Goal: Task Accomplishment & Management: Use online tool/utility

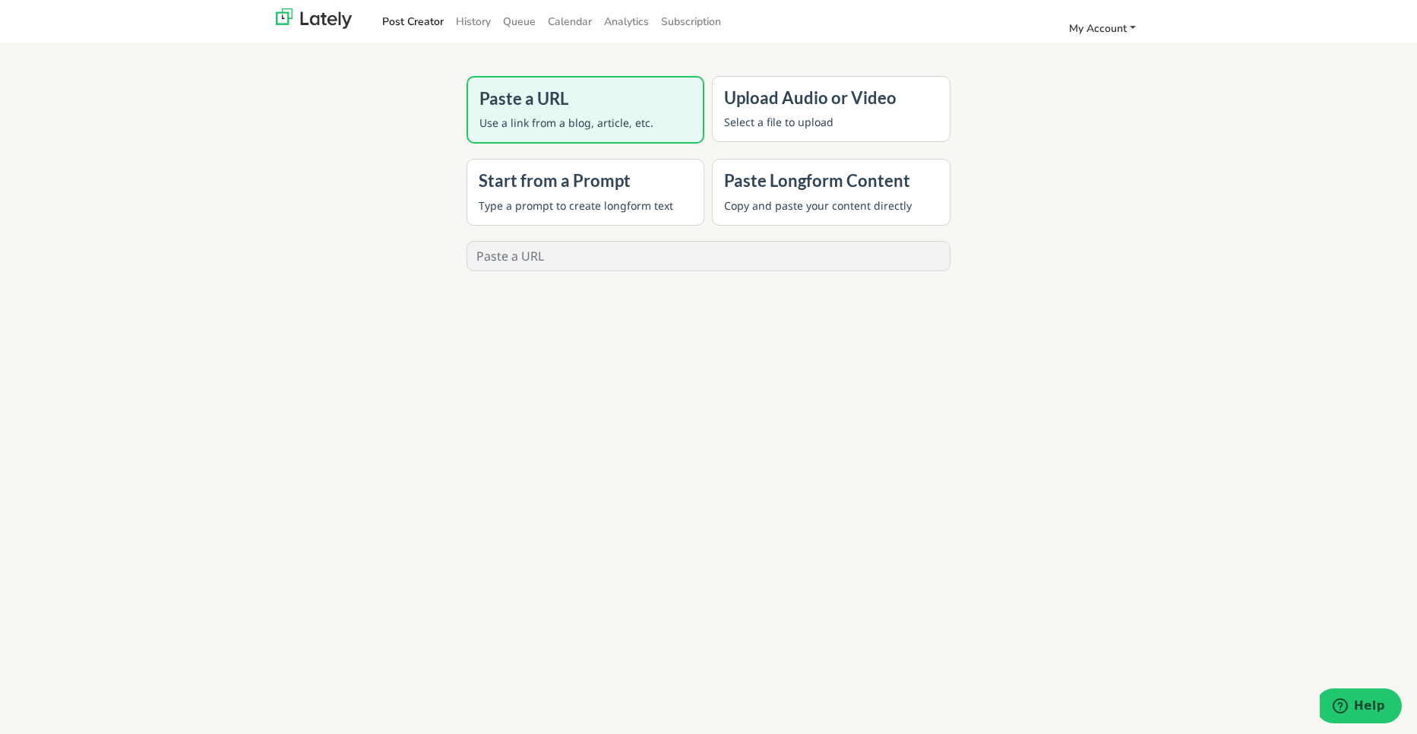
click at [1106, 30] on span "My Account" at bounding box center [1098, 28] width 58 height 14
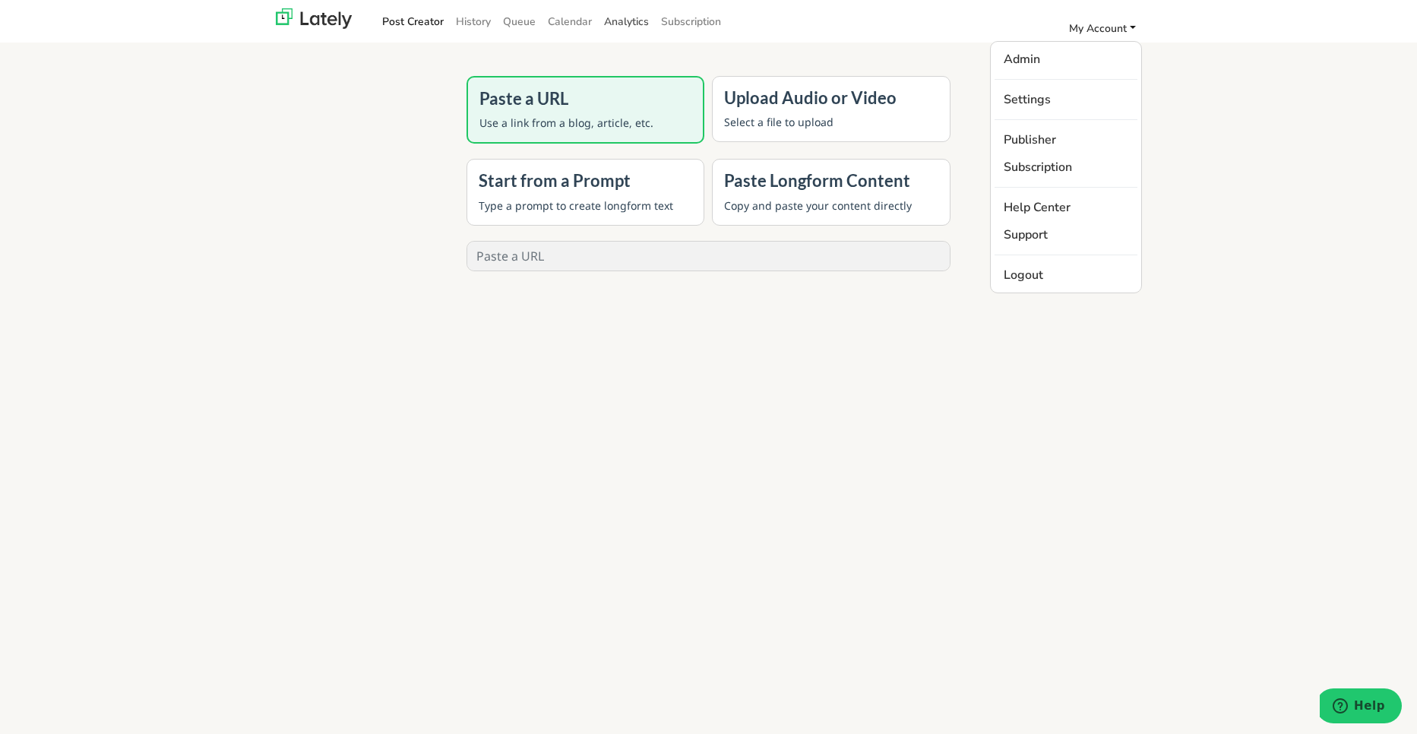
click at [625, 17] on link "Analytics" at bounding box center [626, 21] width 57 height 25
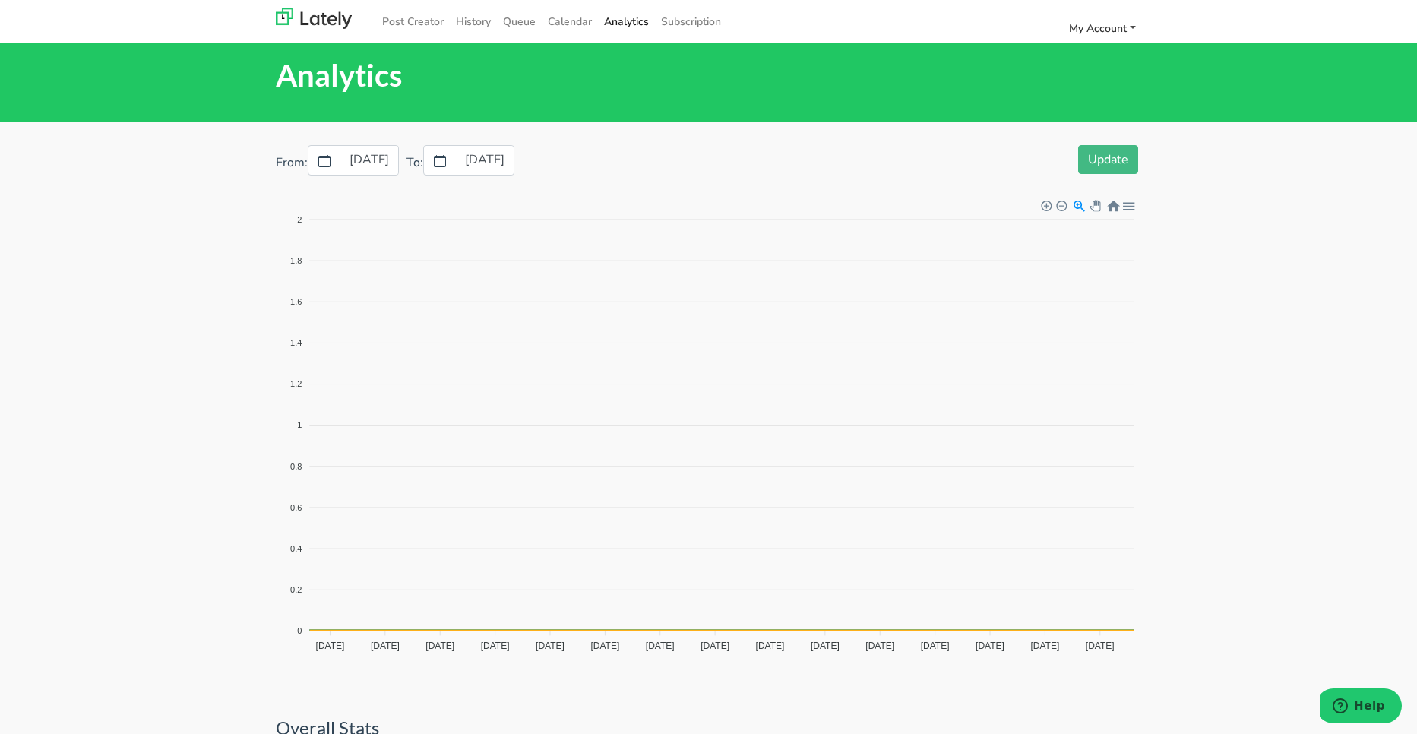
click at [1098, 29] on span "My Account" at bounding box center [1098, 28] width 58 height 14
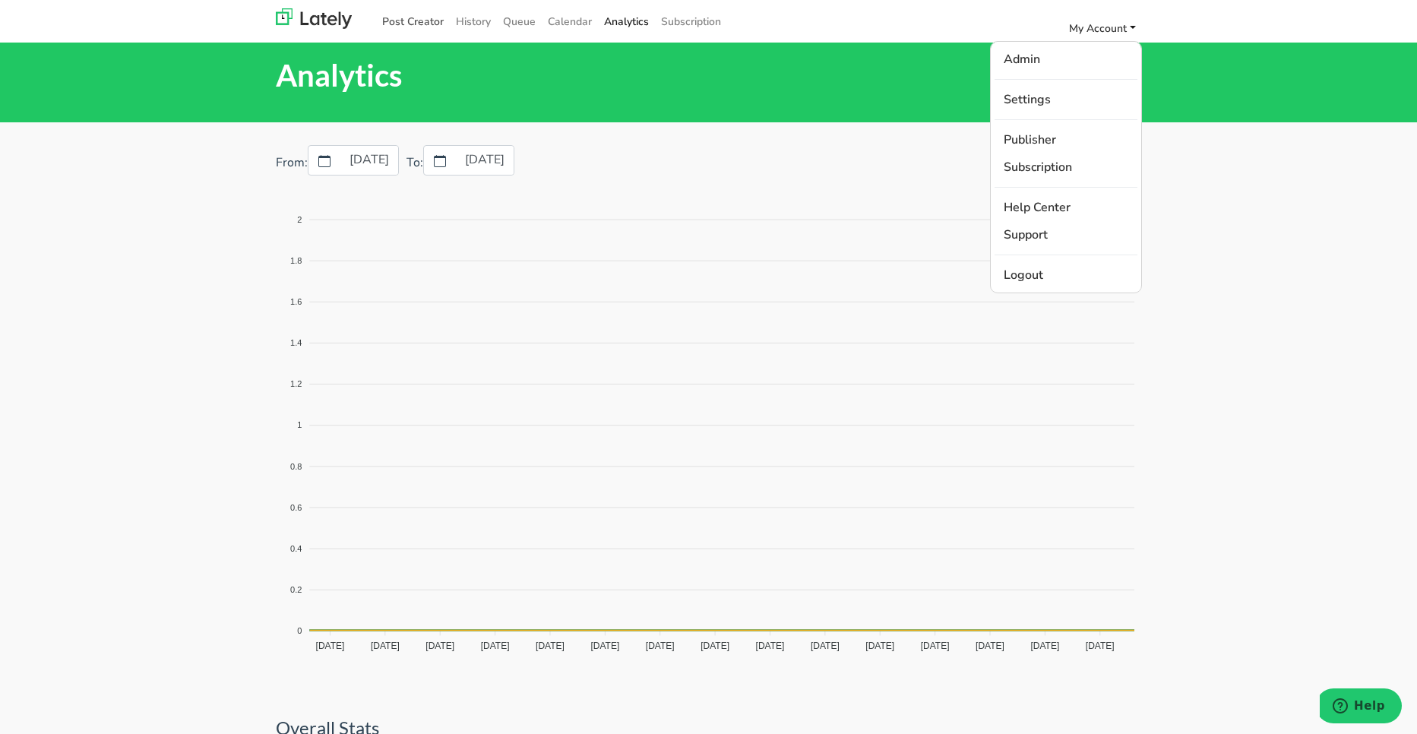
click at [417, 21] on link "Post Creator" at bounding box center [413, 21] width 74 height 25
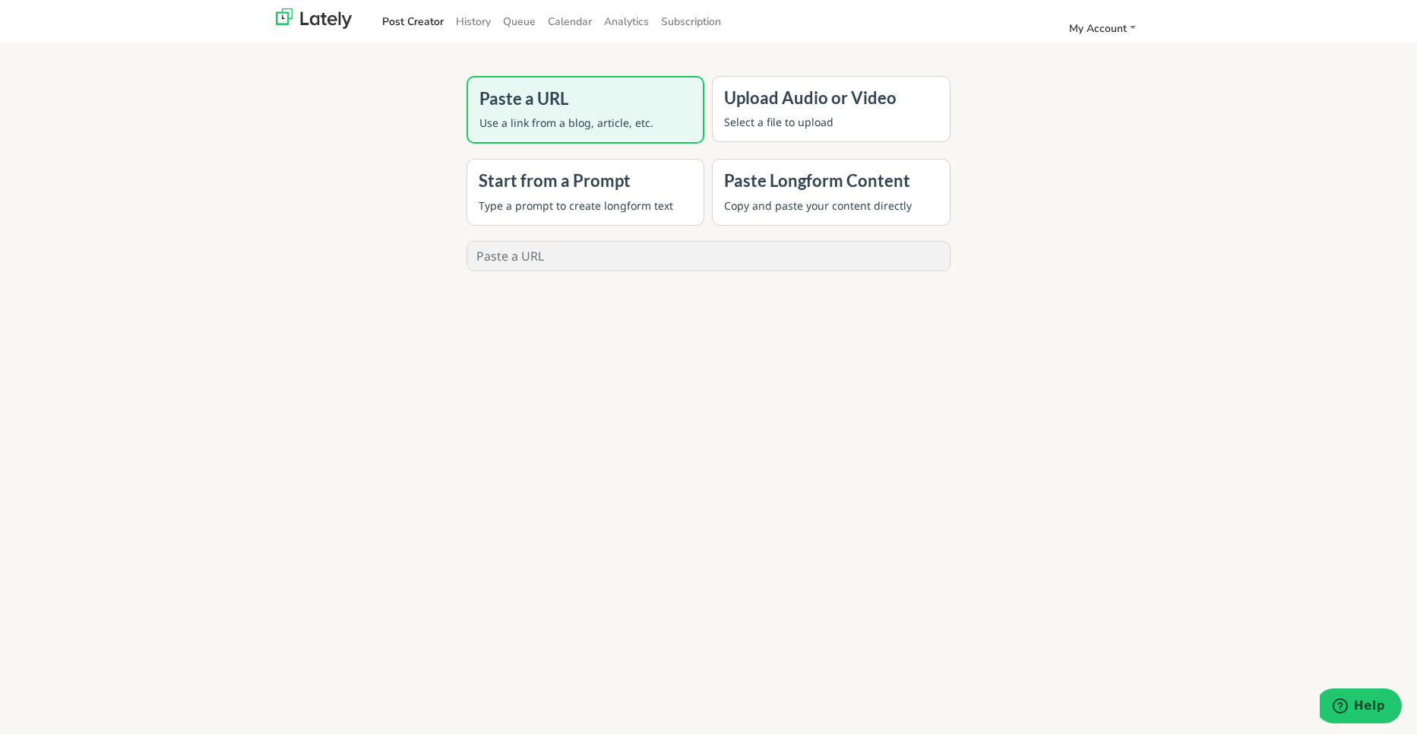
click at [571, 175] on h4 "Start from a Prompt" at bounding box center [586, 181] width 214 height 20
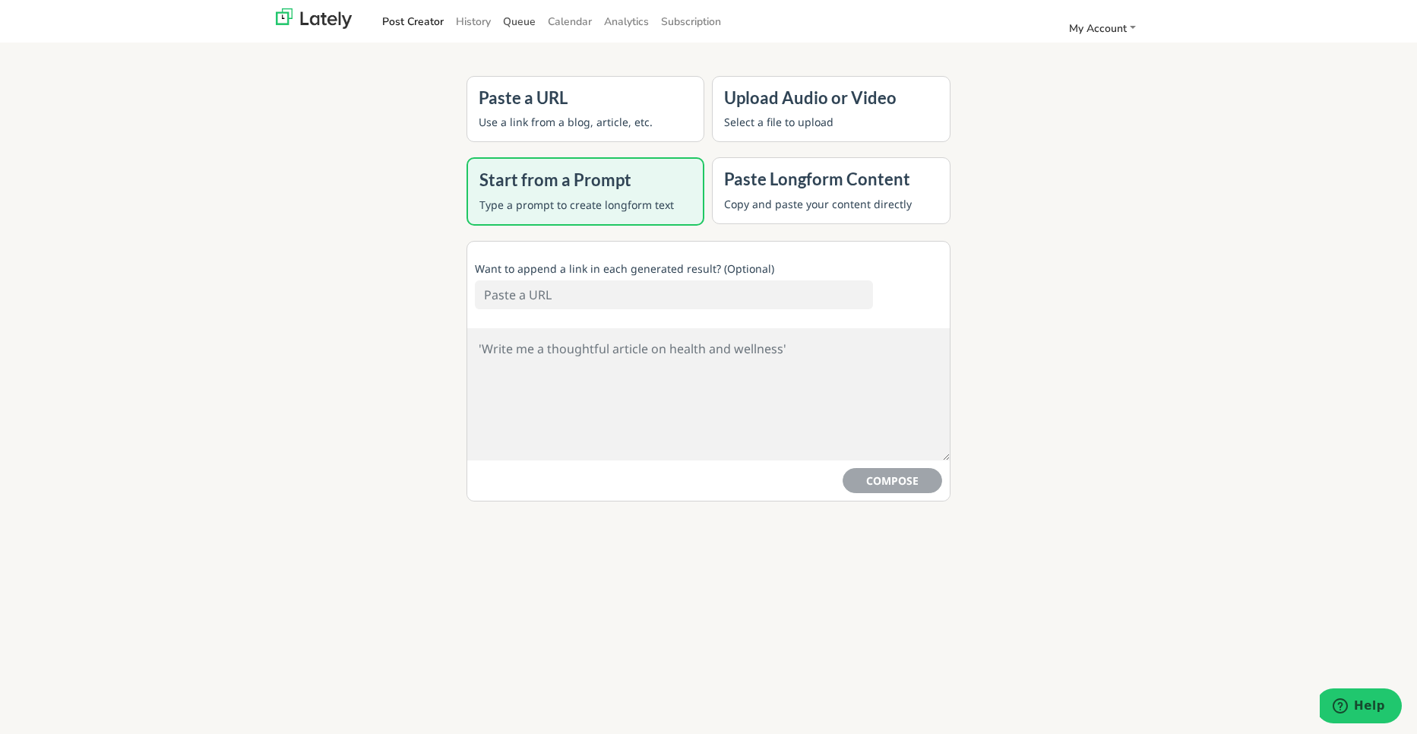
click at [524, 23] on link "Queue" at bounding box center [519, 21] width 45 height 25
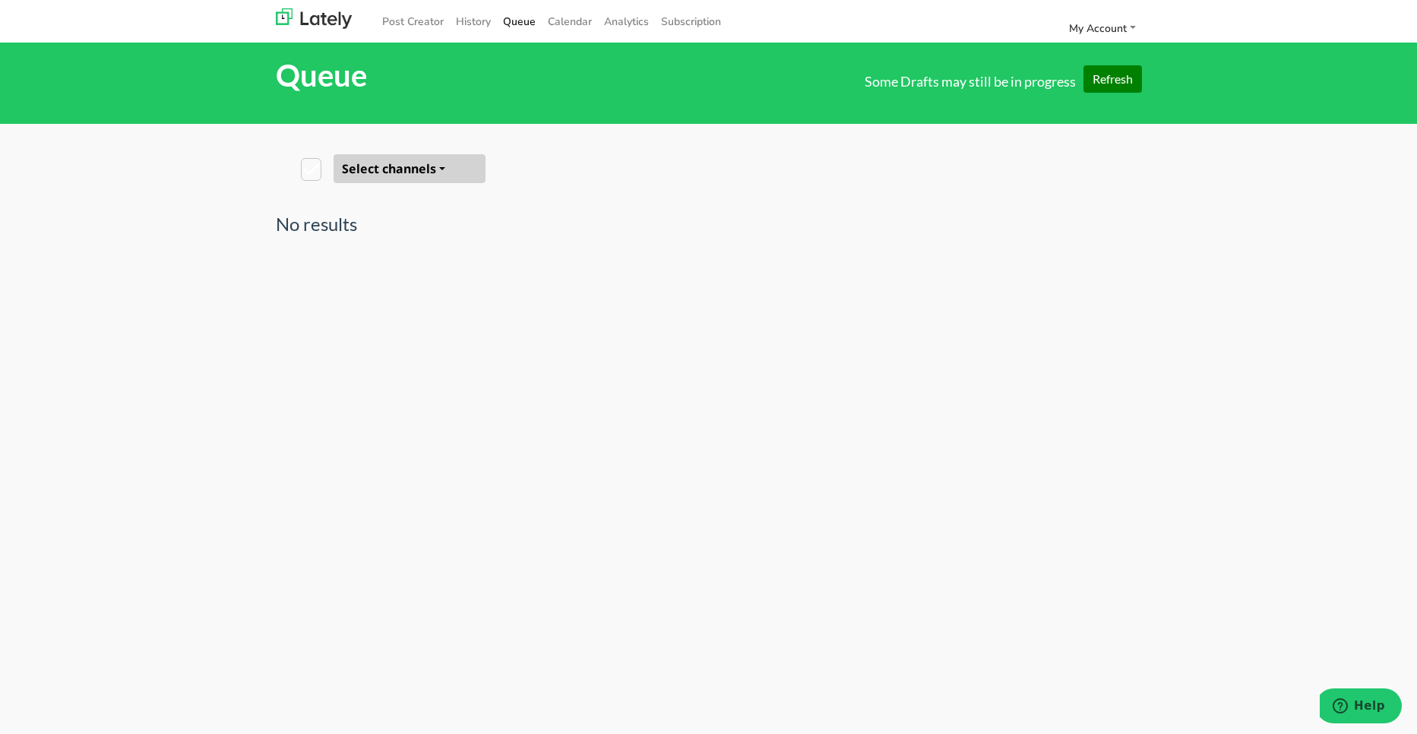
click at [432, 169] on button "Select channels" at bounding box center [410, 168] width 152 height 29
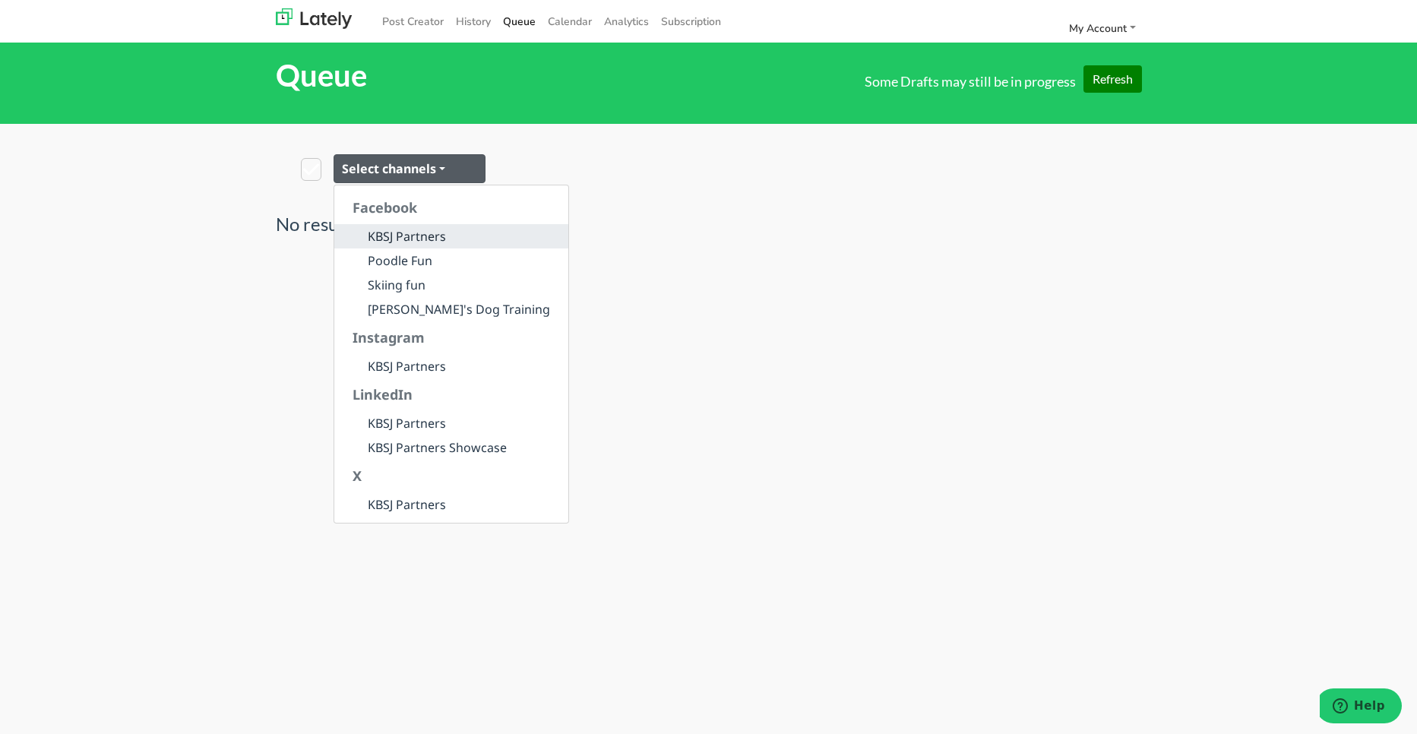
click at [432, 239] on link "KBSJ Partners" at bounding box center [451, 236] width 234 height 24
click at [423, 266] on link "Poodle Fun" at bounding box center [451, 260] width 234 height 24
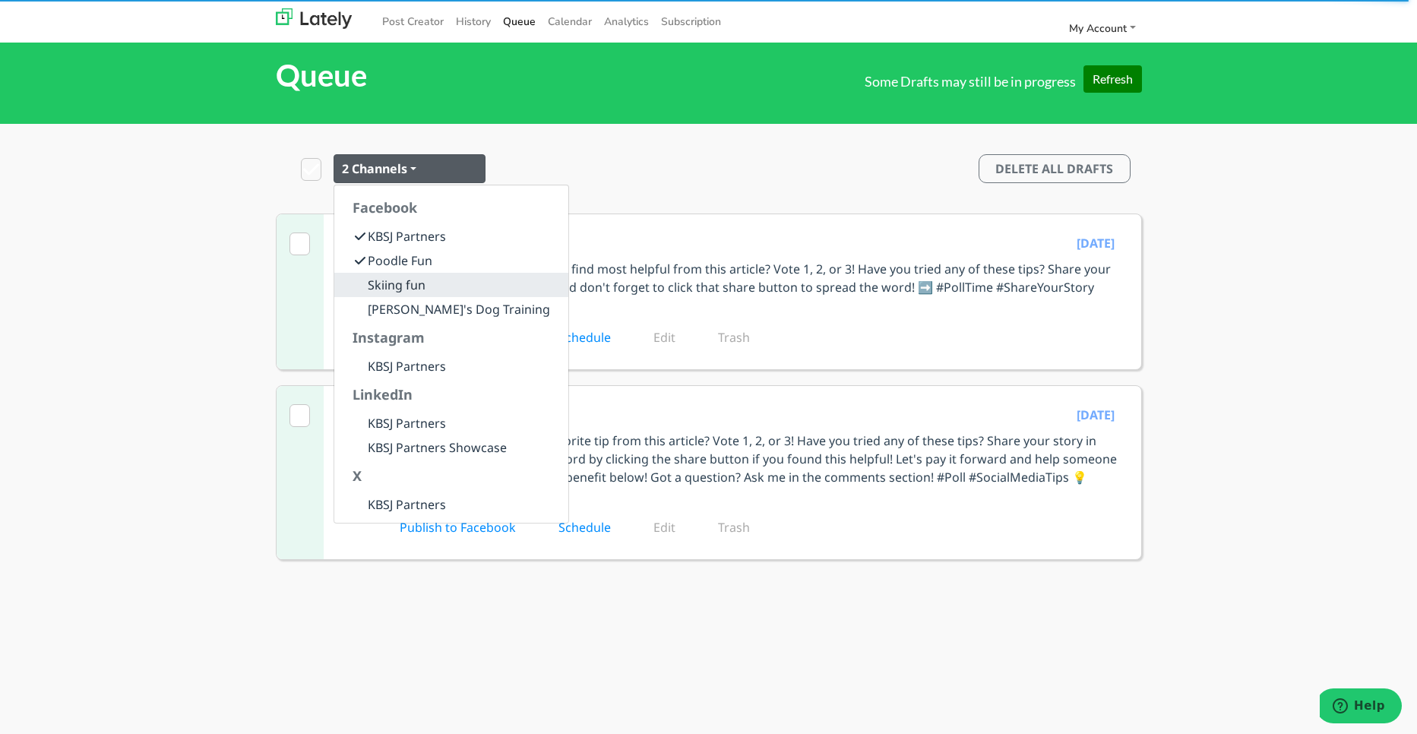
click at [423, 288] on link "Skiing fun" at bounding box center [451, 285] width 234 height 24
click at [435, 304] on link "Justin's Dog Training" at bounding box center [451, 309] width 234 height 24
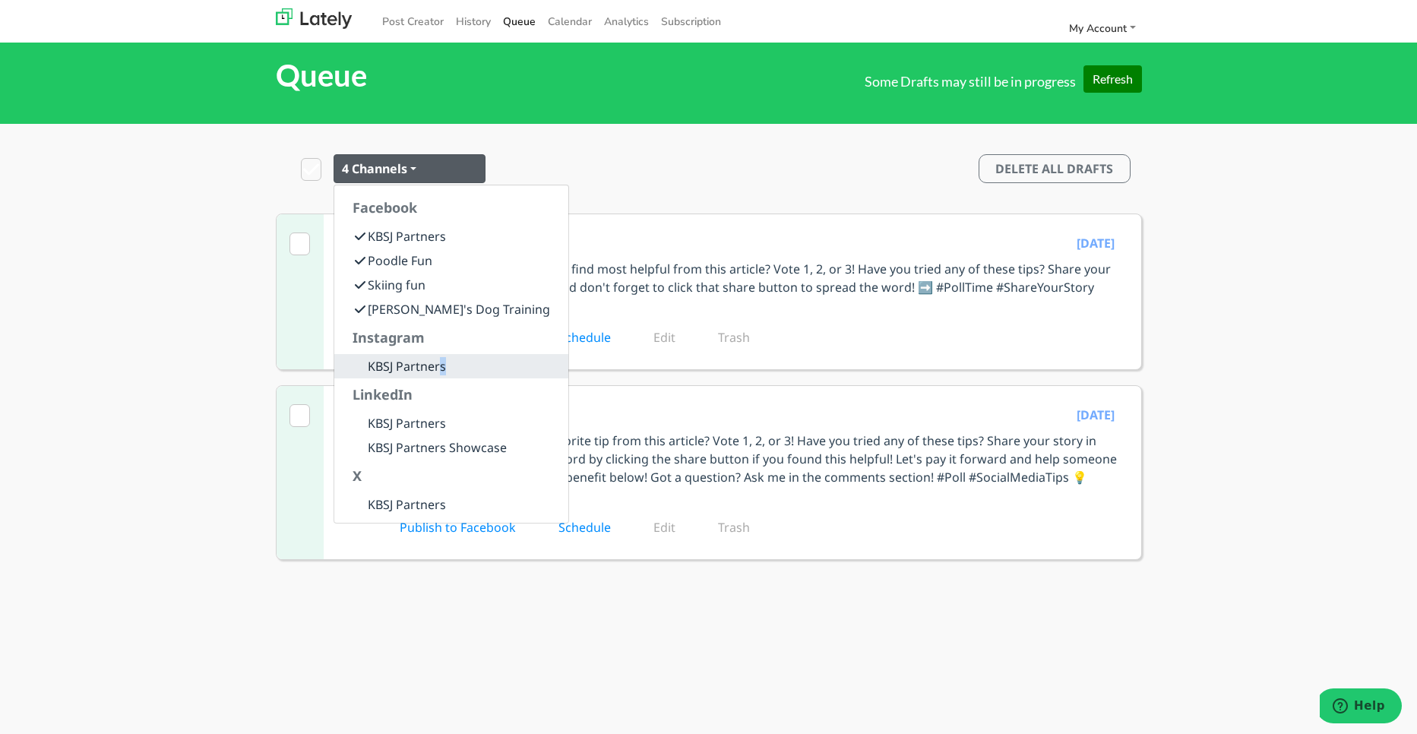
click at [442, 364] on link "KBSJ Partners" at bounding box center [451, 366] width 234 height 24
drag, startPoint x: 432, startPoint y: 426, endPoint x: 436, endPoint y: 440, distance: 15.1
click at [435, 426] on link "KBSJ Partners" at bounding box center [451, 423] width 234 height 24
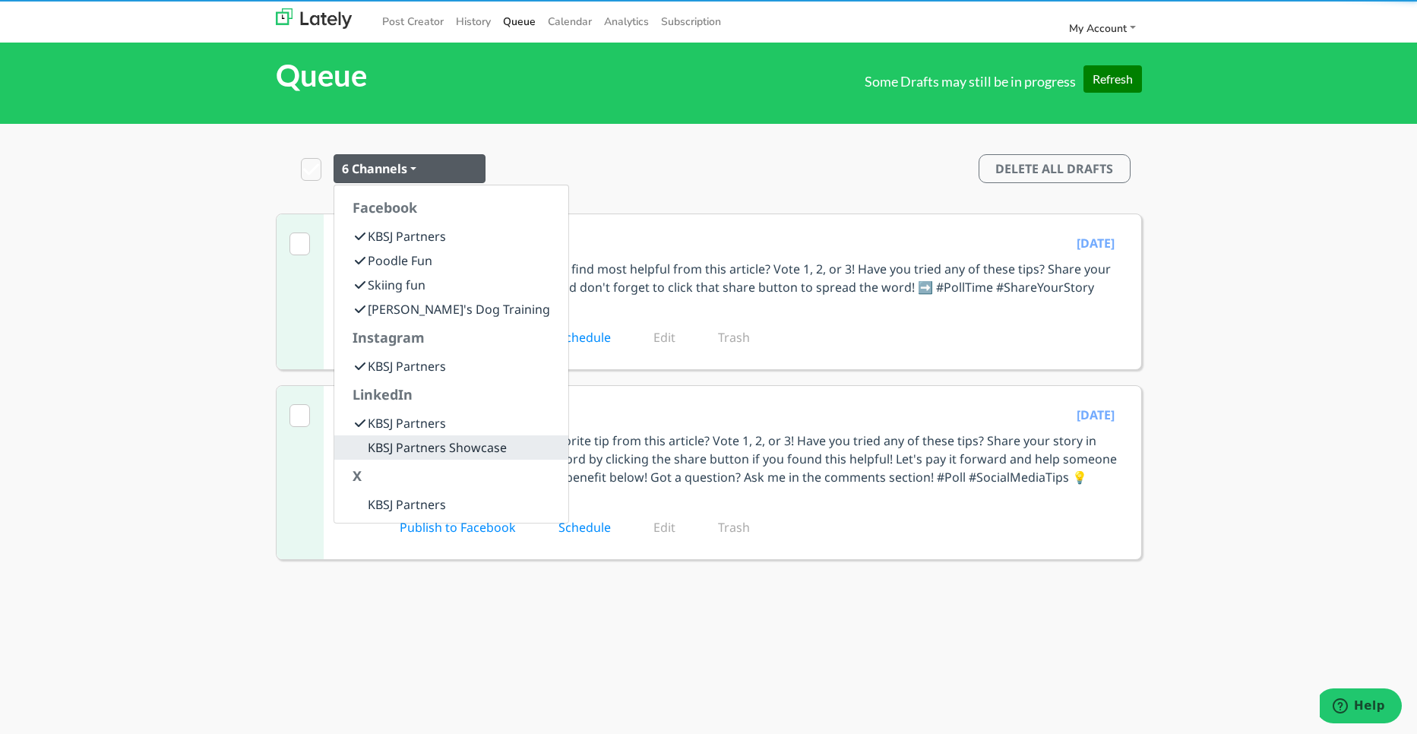
drag, startPoint x: 440, startPoint y: 458, endPoint x: 432, endPoint y: 482, distance: 24.8
click at [440, 458] on link "KBSJ Partners Showcase" at bounding box center [451, 447] width 234 height 24
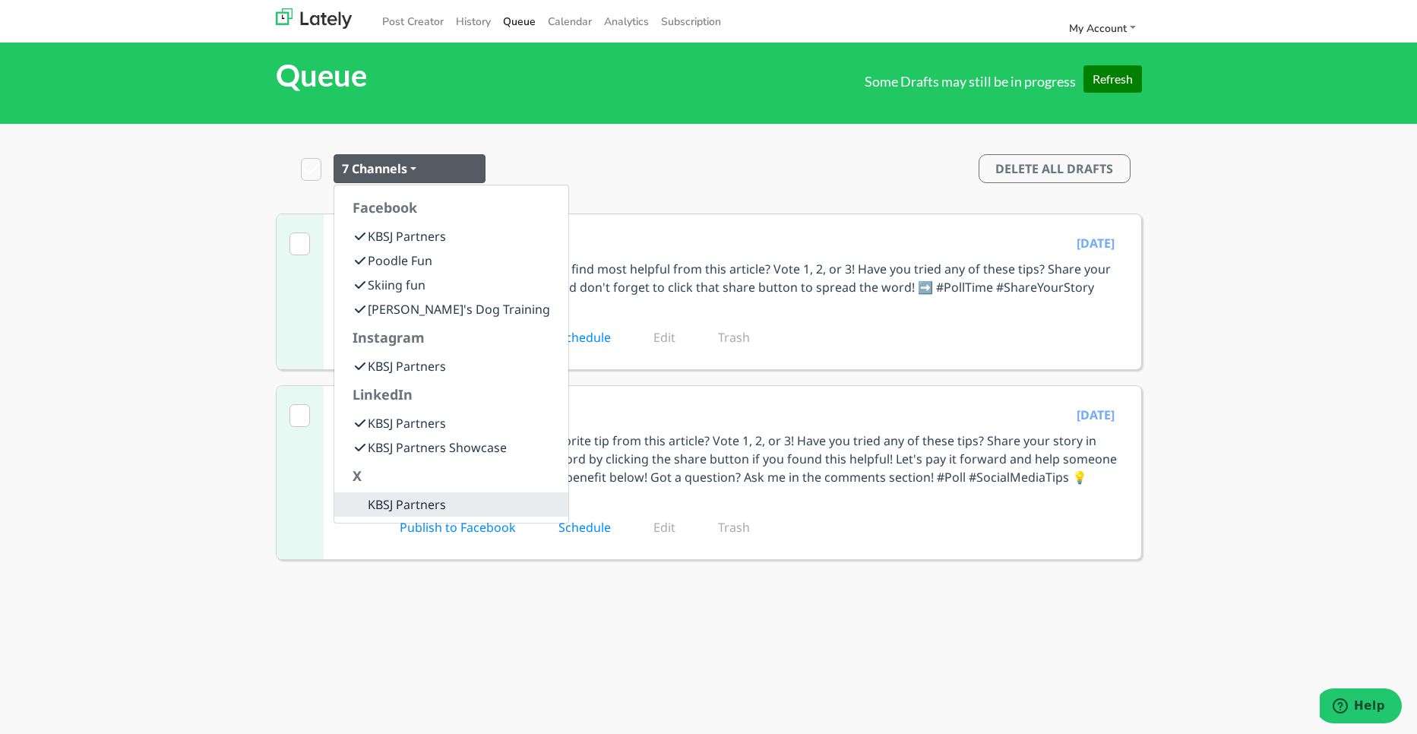
click at [426, 509] on link "KBSJ Partners" at bounding box center [451, 504] width 234 height 24
click at [458, 164] on button "8 Channels" at bounding box center [410, 168] width 152 height 29
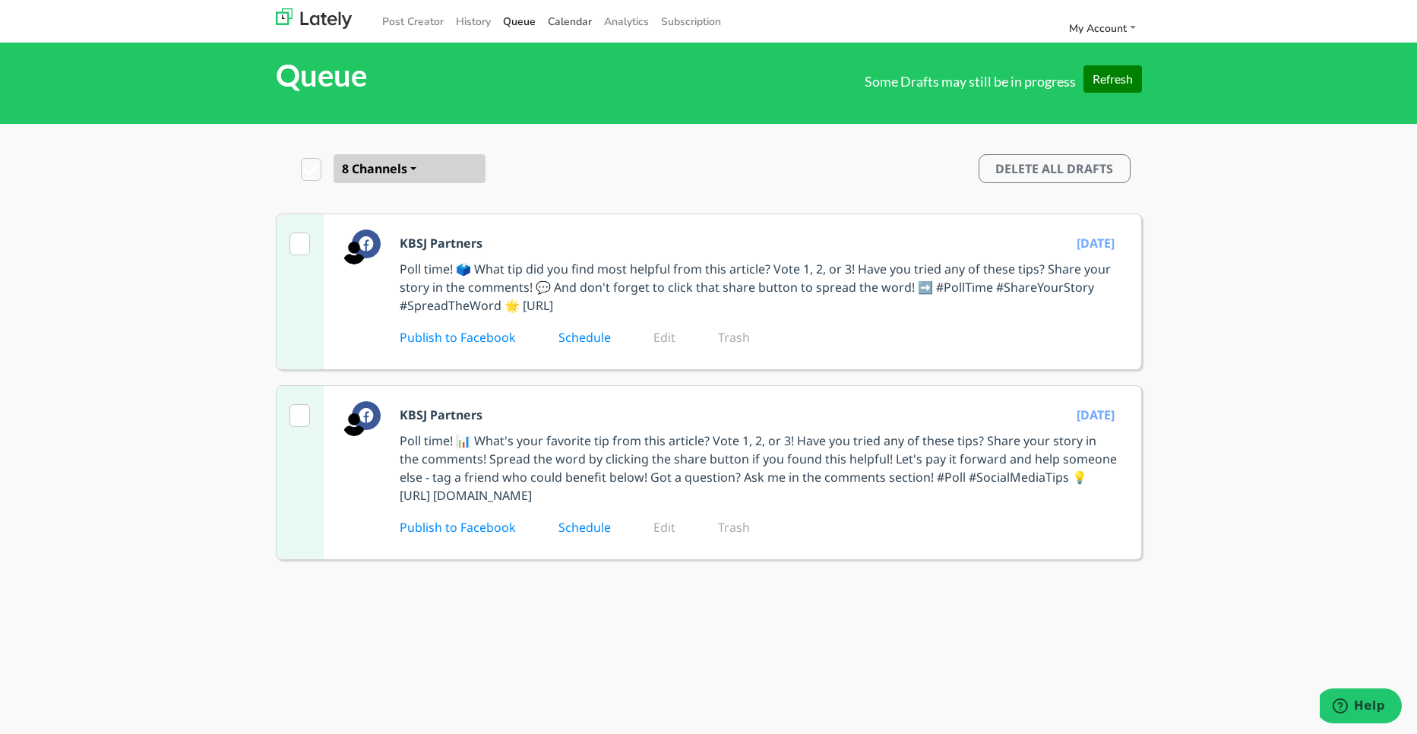
click at [552, 23] on span "Calendar" at bounding box center [570, 21] width 44 height 14
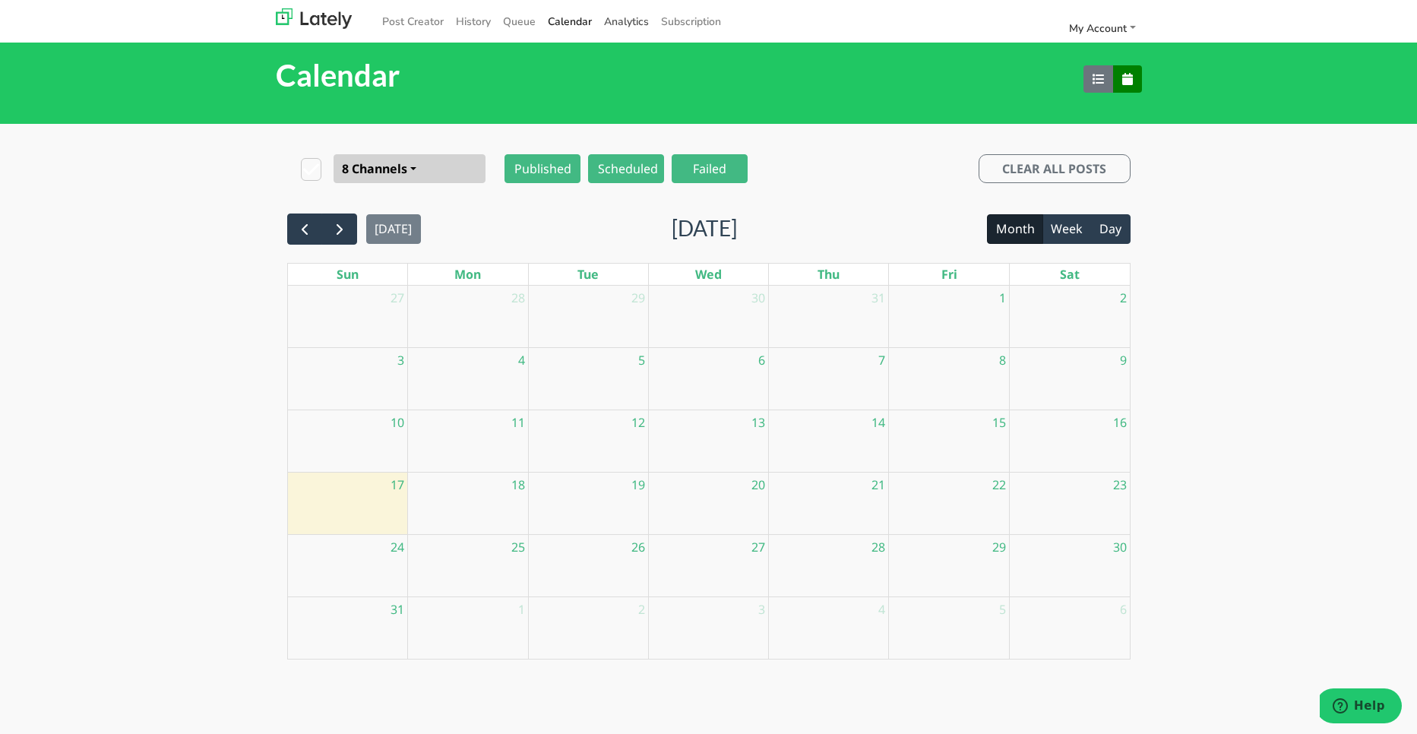
click at [638, 17] on link "Analytics" at bounding box center [626, 21] width 57 height 25
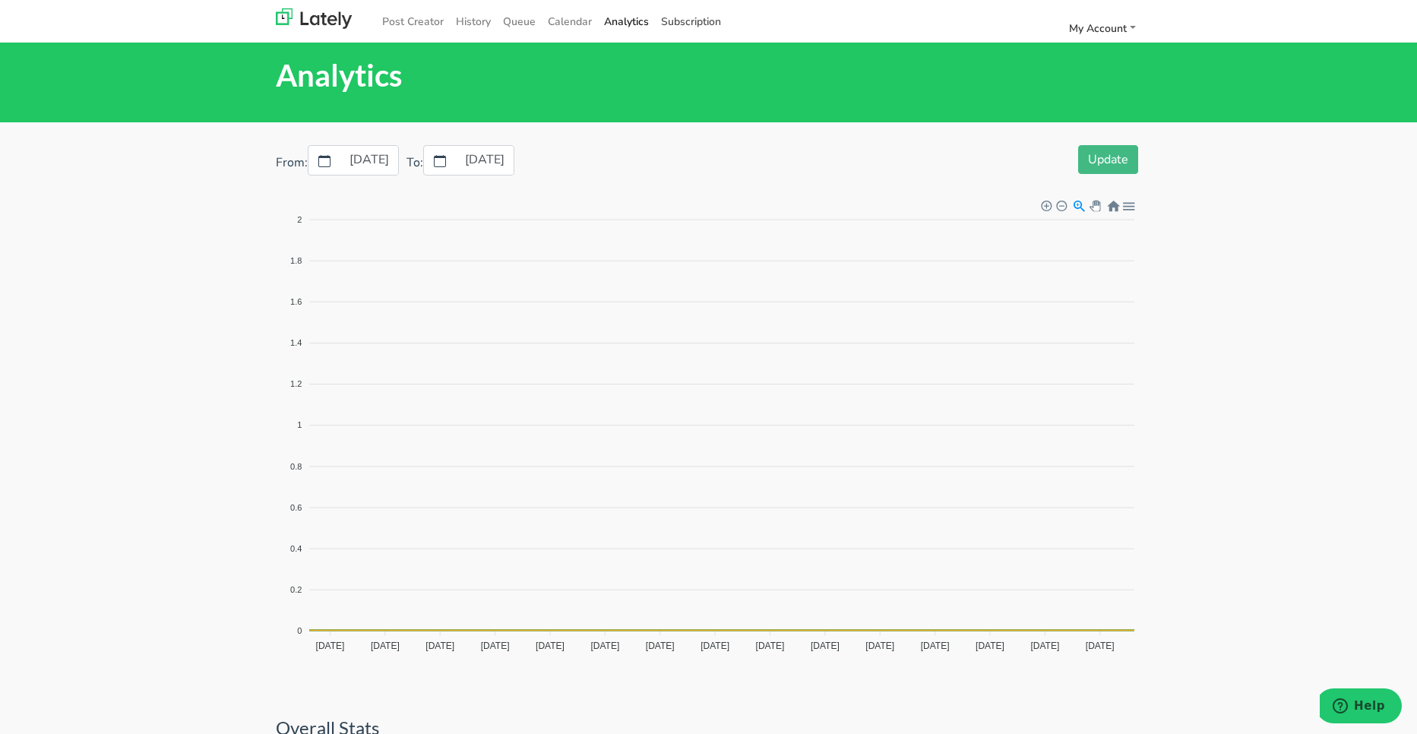
click at [691, 21] on link "Subscription" at bounding box center [691, 21] width 72 height 25
click at [1110, 27] on span "My Account" at bounding box center [1098, 28] width 58 height 14
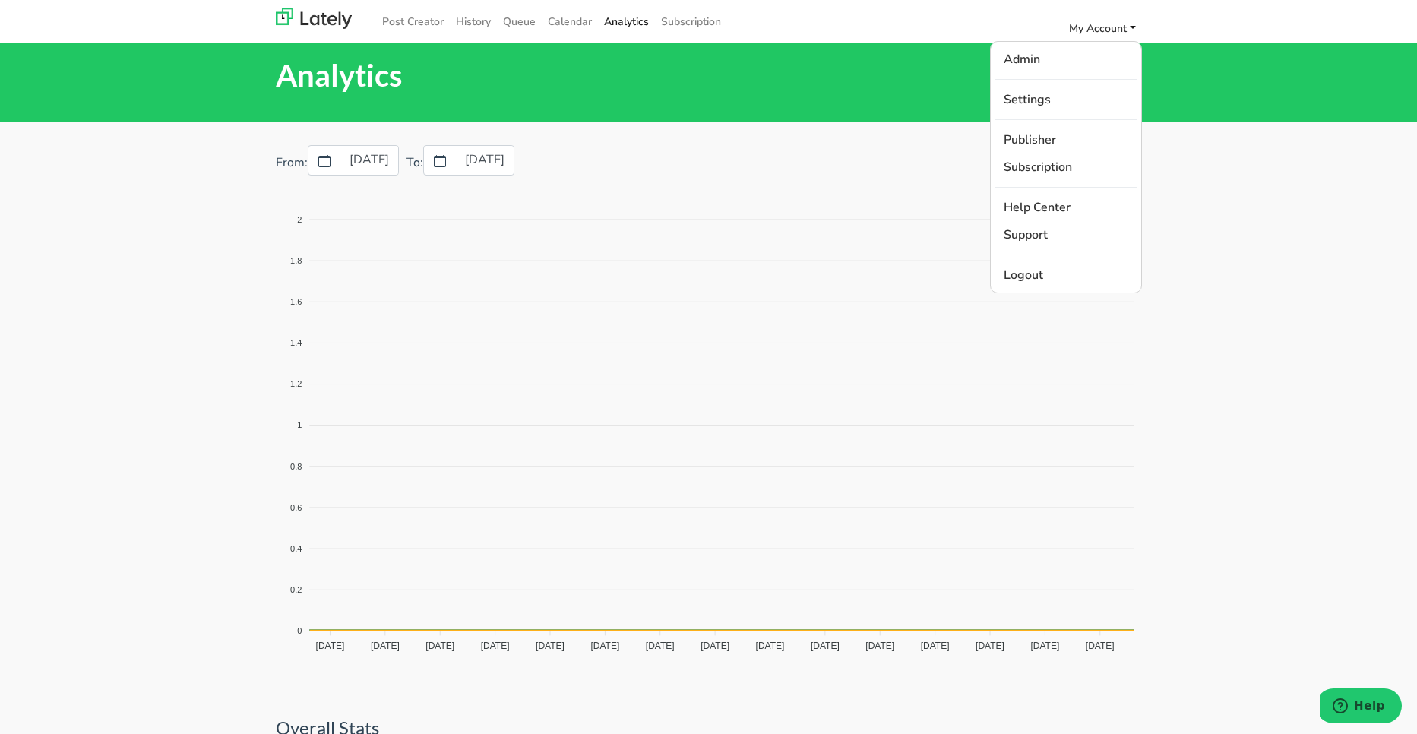
click at [1193, 27] on nav "Post Creator History Queue Calendar Analytics Subscription My Account Admin Set…" at bounding box center [708, 21] width 1417 height 43
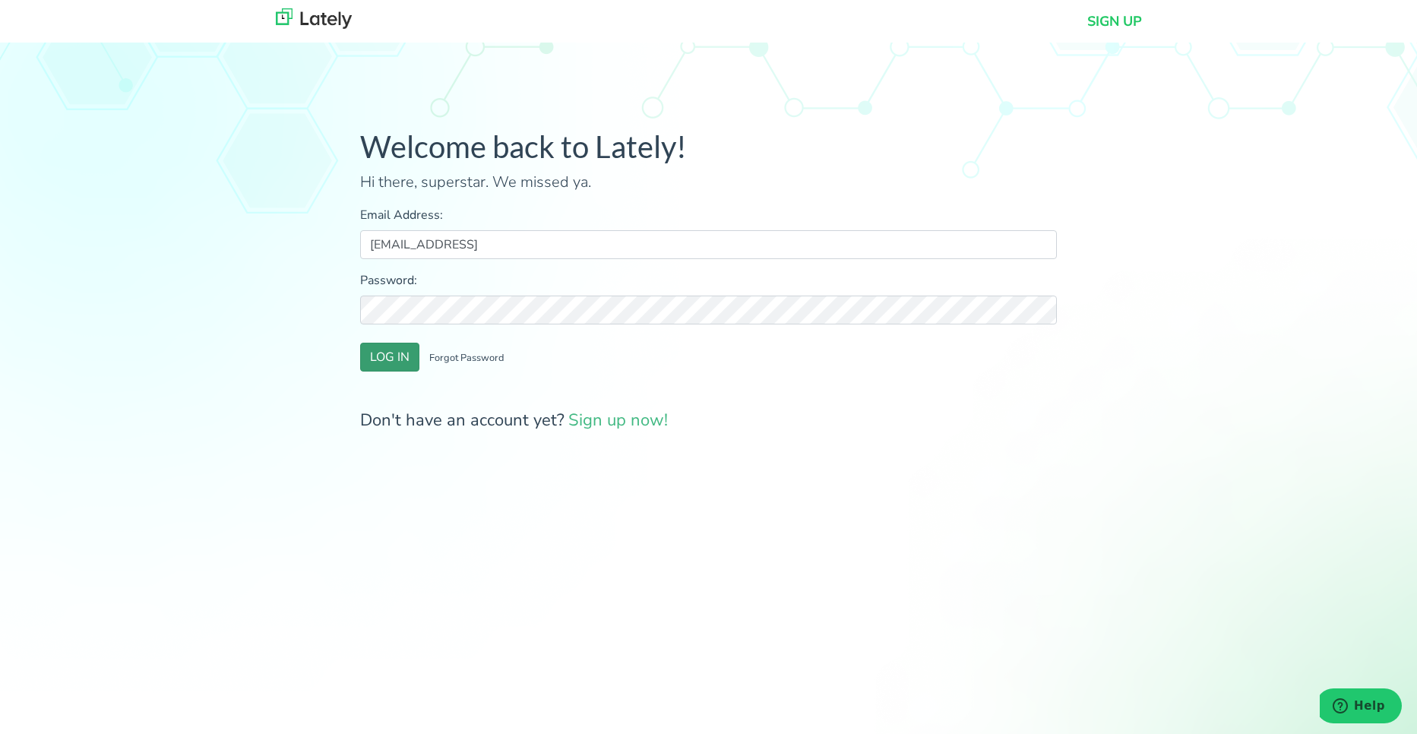
type input "[EMAIL_ADDRESS]"
click at [403, 356] on button "LOG IN" at bounding box center [389, 357] width 59 height 29
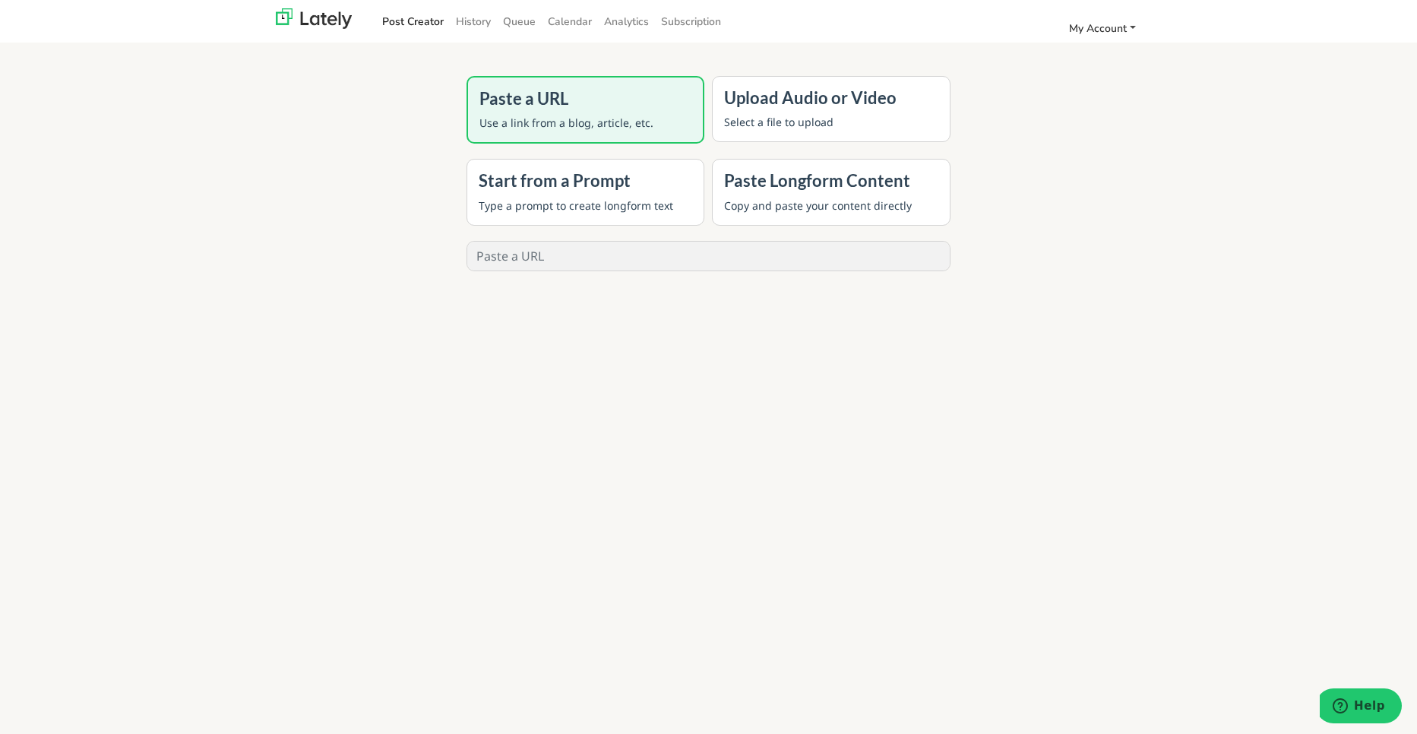
click at [1097, 27] on span "My Account" at bounding box center [1098, 28] width 58 height 14
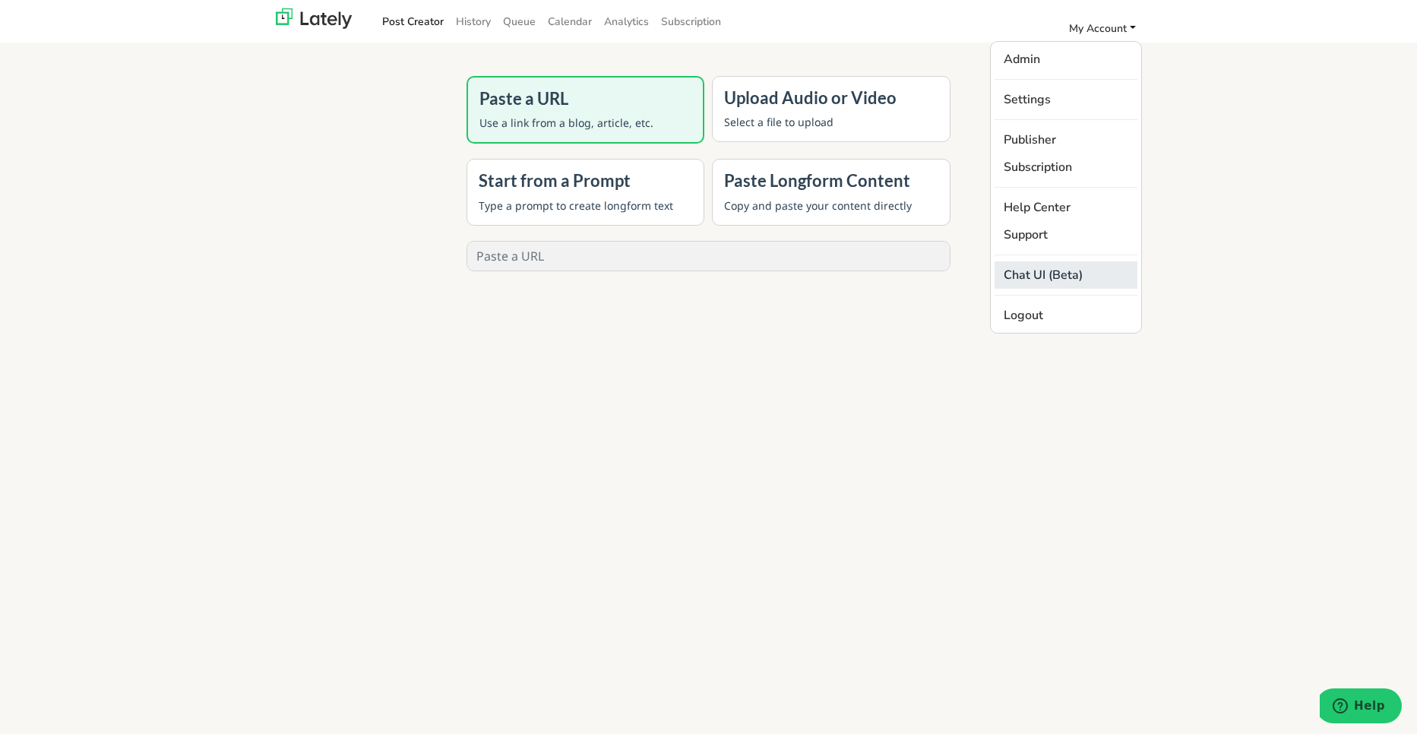
click at [1065, 274] on link "Chat UI (Beta)" at bounding box center [1066, 274] width 143 height 27
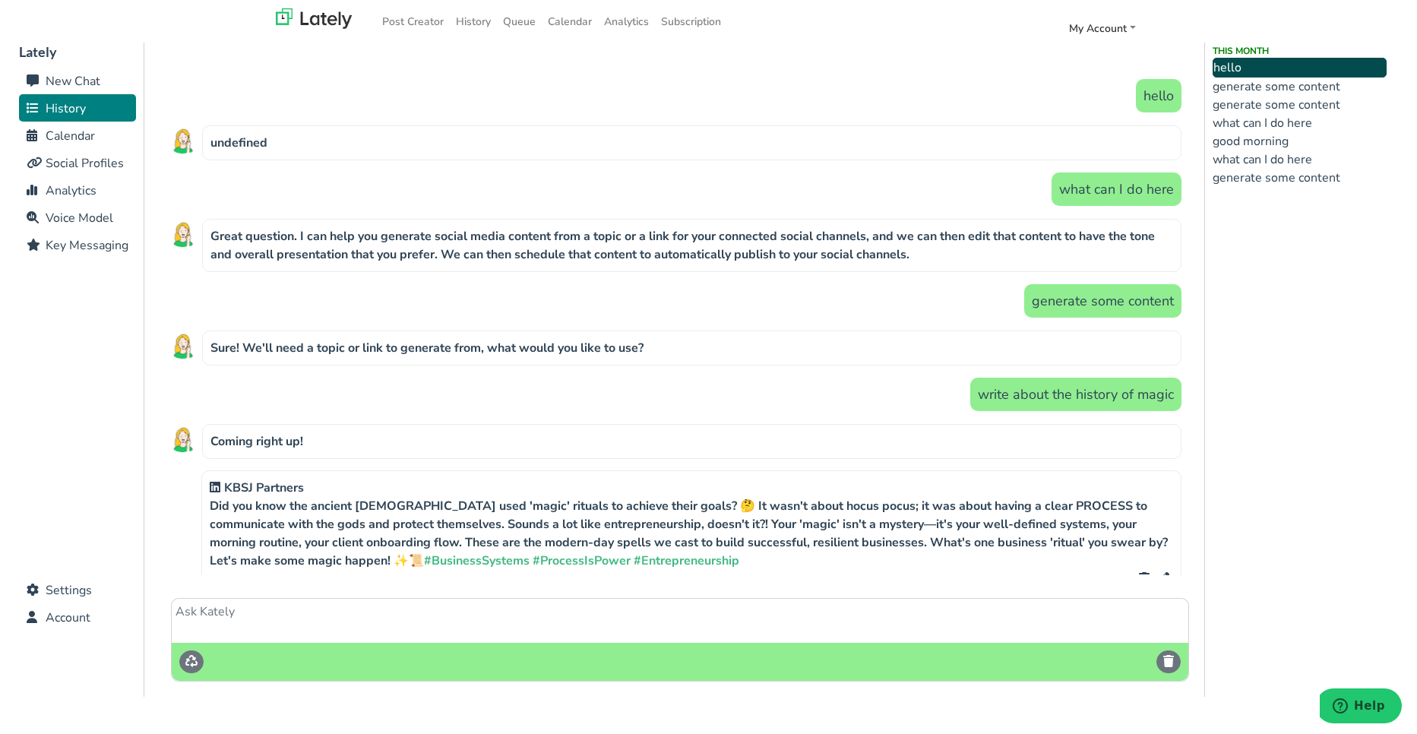
click at [1269, 89] on li "generate some content" at bounding box center [1300, 87] width 174 height 18
